Goal: Transaction & Acquisition: Subscribe to service/newsletter

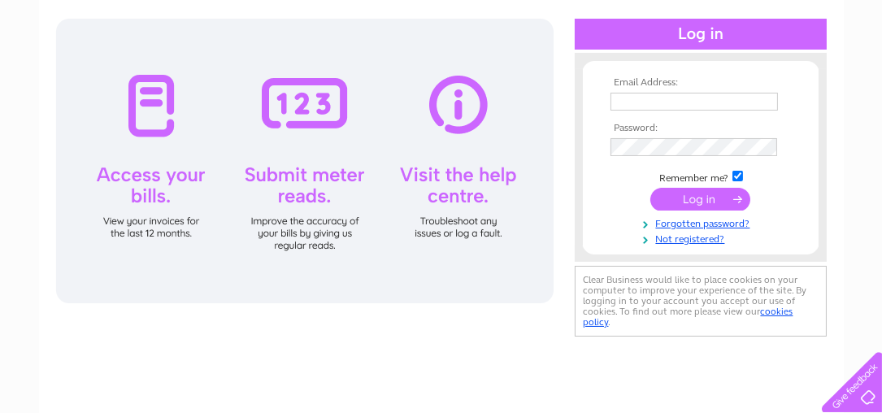
scroll to position [170, 0]
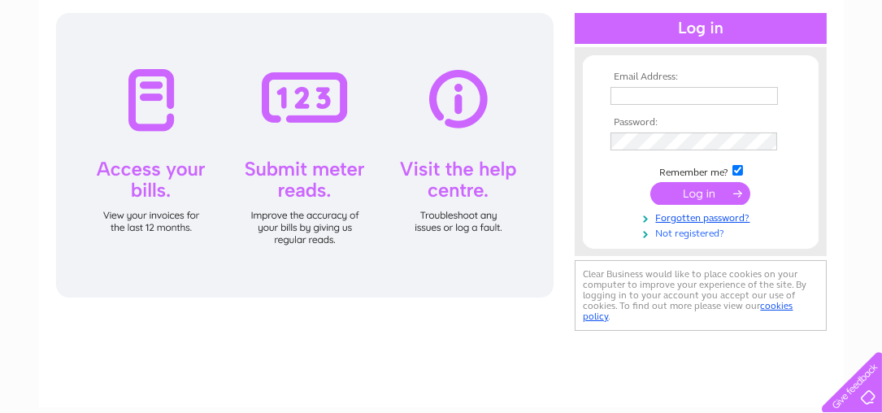
click at [711, 233] on link "Not registered?" at bounding box center [703, 231] width 185 height 15
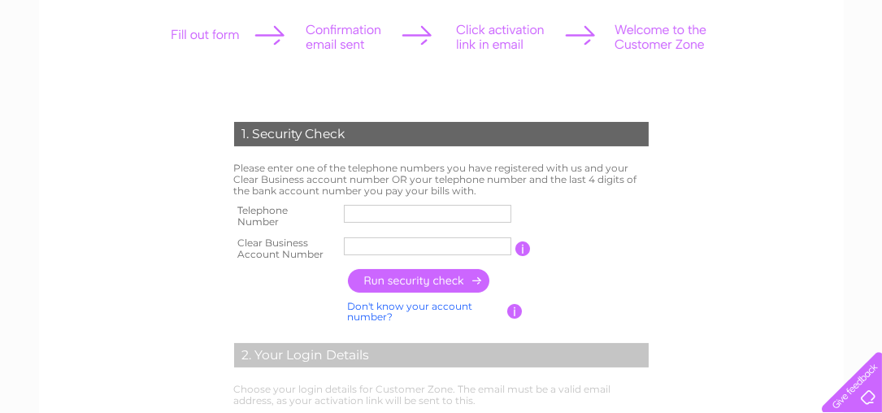
scroll to position [237, 0]
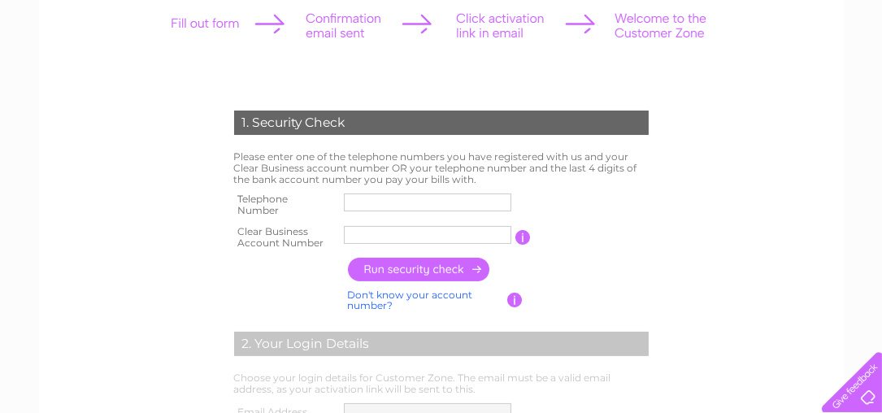
drag, startPoint x: 878, startPoint y: 156, endPoint x: 618, endPoint y: 231, distance: 270.0
click at [618, 231] on td "You will find your account number on the top right corner of your bill and it w…" at bounding box center [591, 237] width 121 height 33
click at [380, 204] on input "text" at bounding box center [428, 203] width 169 height 20
type input "07802688740"
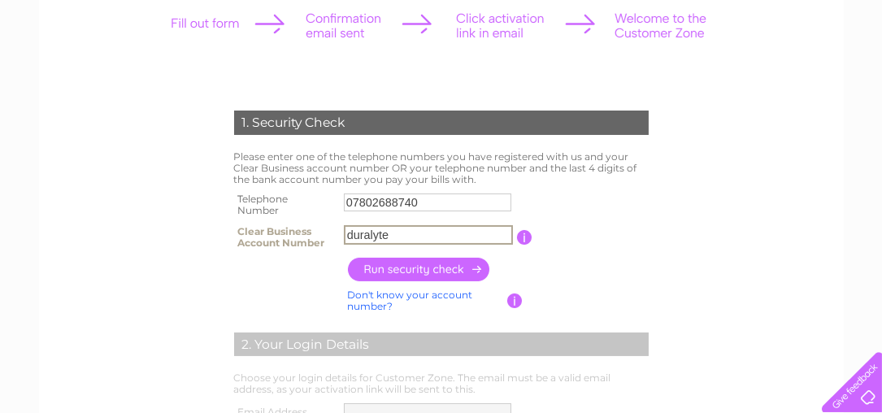
click at [420, 234] on input "duralyte" at bounding box center [428, 235] width 169 height 20
type input "d"
type input "1155622"
click at [406, 275] on input "button" at bounding box center [419, 270] width 143 height 24
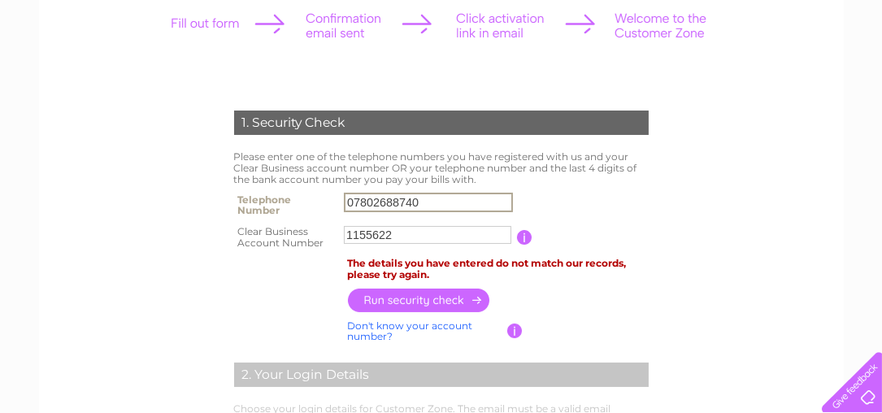
click at [438, 200] on input "07802688740" at bounding box center [428, 203] width 169 height 20
type input "0"
click at [429, 301] on input "button" at bounding box center [419, 301] width 143 height 24
click at [427, 301] on input "button" at bounding box center [419, 300] width 143 height 24
click at [436, 203] on input "07856809191" at bounding box center [428, 203] width 169 height 20
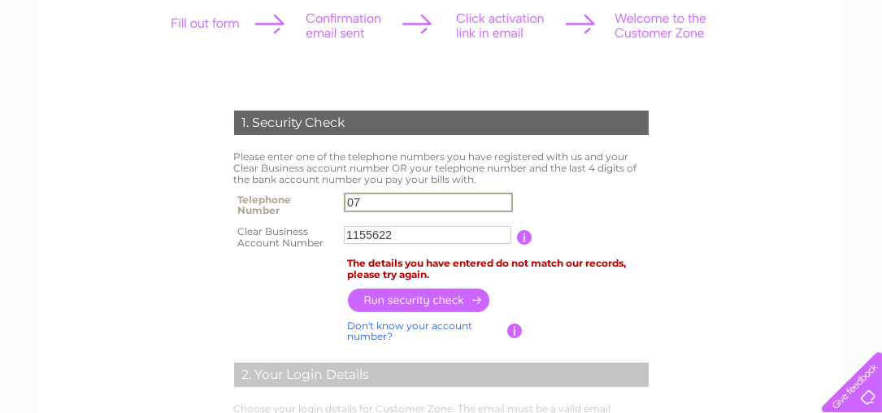
type input "0"
type input "01316532169"
click at [410, 302] on input "button" at bounding box center [419, 300] width 143 height 24
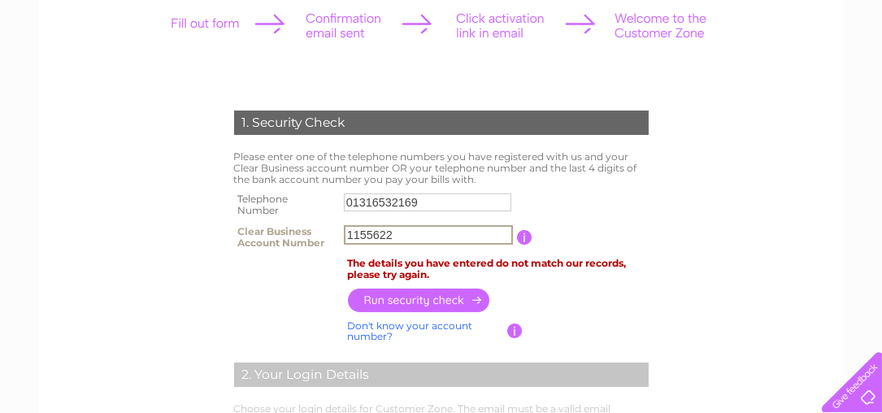
drag, startPoint x: 374, startPoint y: 203, endPoint x: 414, endPoint y: 227, distance: 46.7
click at [414, 227] on input "1155622" at bounding box center [428, 235] width 169 height 20
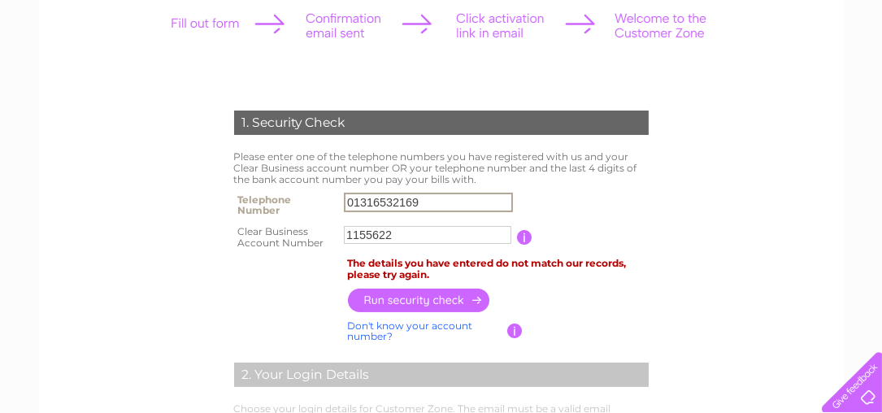
drag, startPoint x: 428, startPoint y: 201, endPoint x: 342, endPoint y: 195, distance: 85.6
click at [342, 195] on td "01316532169" at bounding box center [428, 205] width 177 height 33
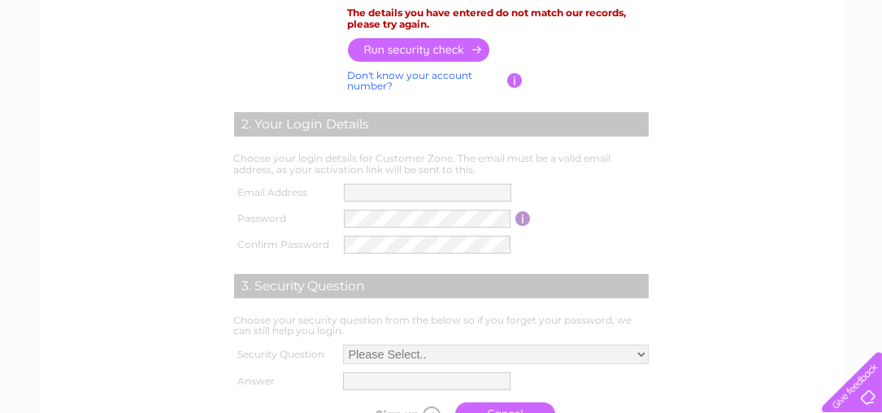
scroll to position [846, 0]
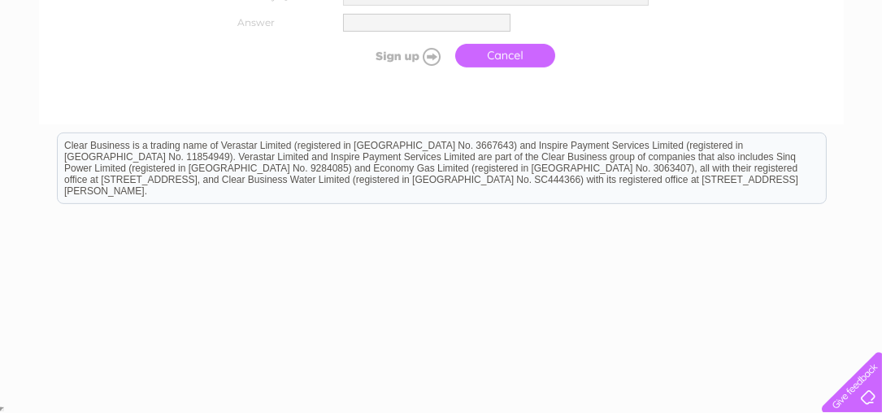
drag, startPoint x: 887, startPoint y: 205, endPoint x: 866, endPoint y: 392, distance: 188.2
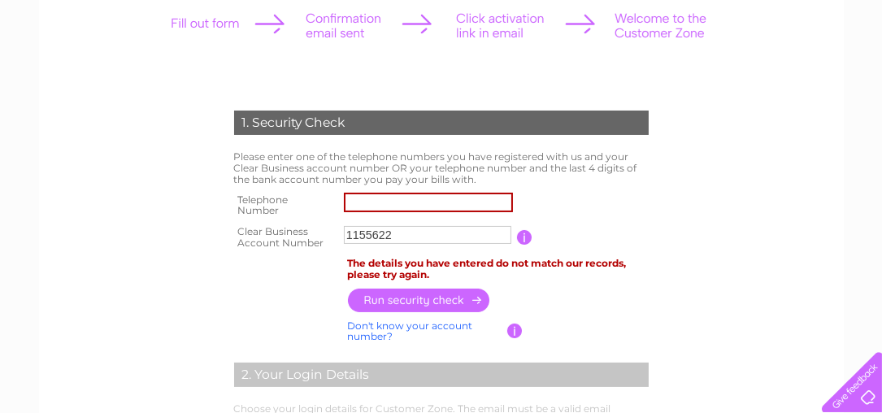
drag, startPoint x: 866, startPoint y: 1126, endPoint x: 588, endPoint y: 965, distance: 321.0
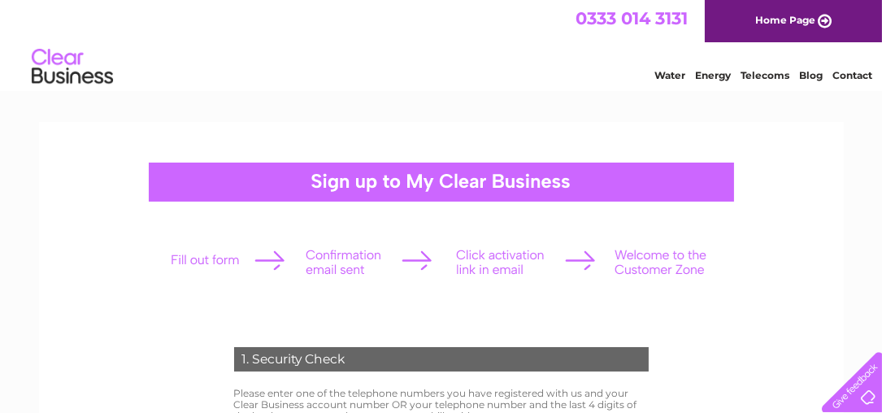
scroll to position [0, 0]
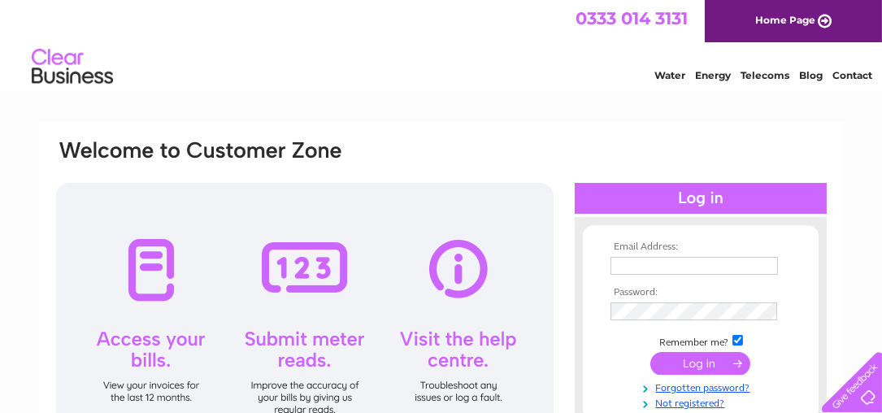
drag, startPoint x: 0, startPoint y: 0, endPoint x: 536, endPoint y: 109, distance: 546.9
click at [536, 95] on html "0333 014 3131 Home Page Water Energy Telecoms Blog Contact" at bounding box center [441, 47] width 882 height 95
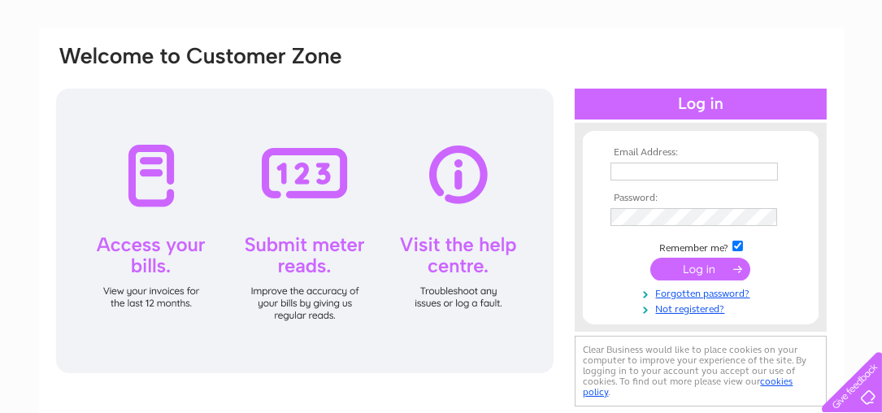
scroll to position [75, 0]
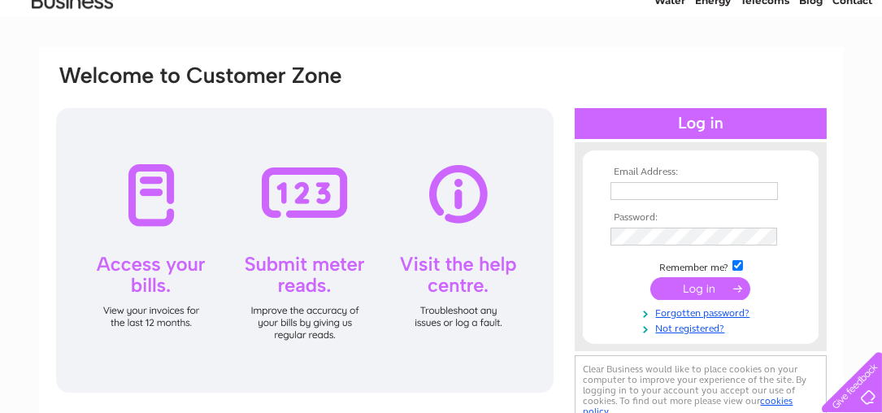
drag, startPoint x: 894, startPoint y: 117, endPoint x: 26, endPoint y: 33, distance: 871.8
drag, startPoint x: 891, startPoint y: 111, endPoint x: 398, endPoint y: 139, distance: 494.4
click at [398, 139] on div "Email Address: Password:" at bounding box center [441, 246] width 774 height 367
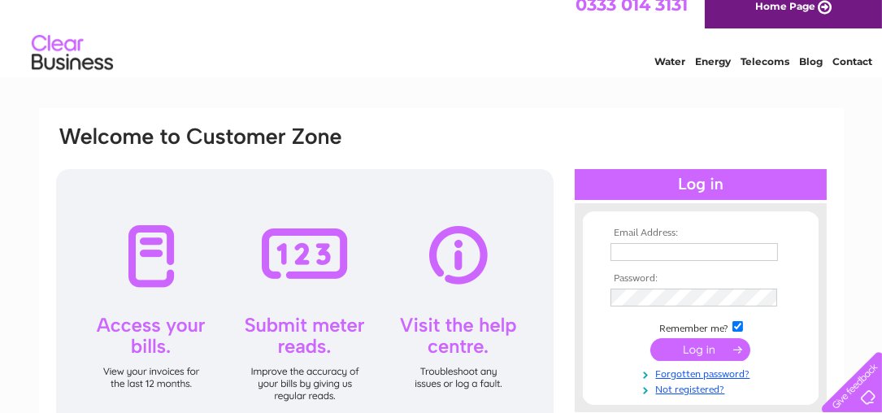
scroll to position [0, 0]
